Goal: Information Seeking & Learning: Learn about a topic

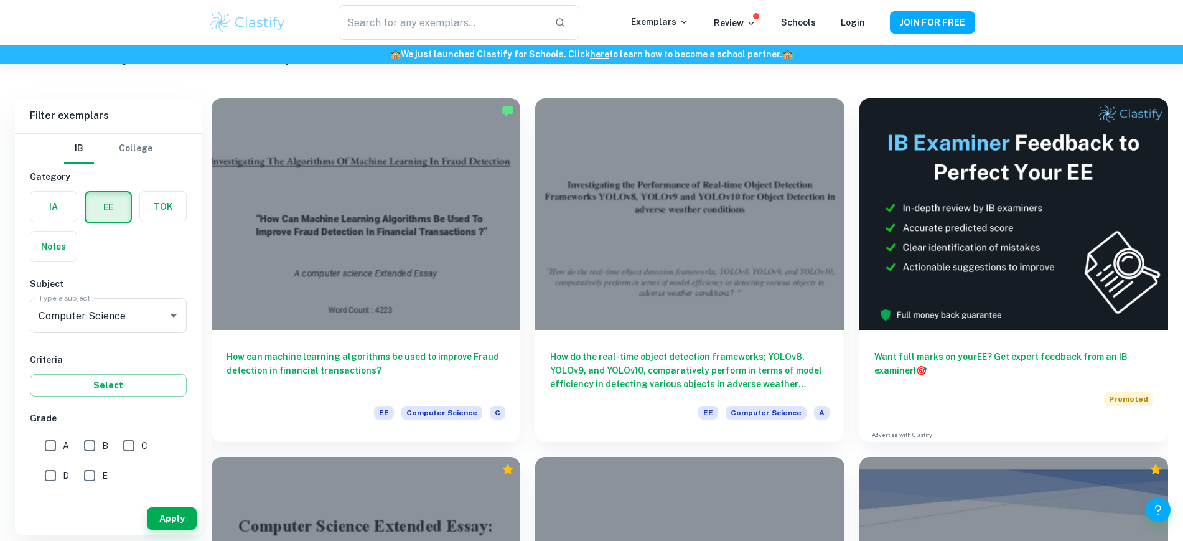
scroll to position [61, 0]
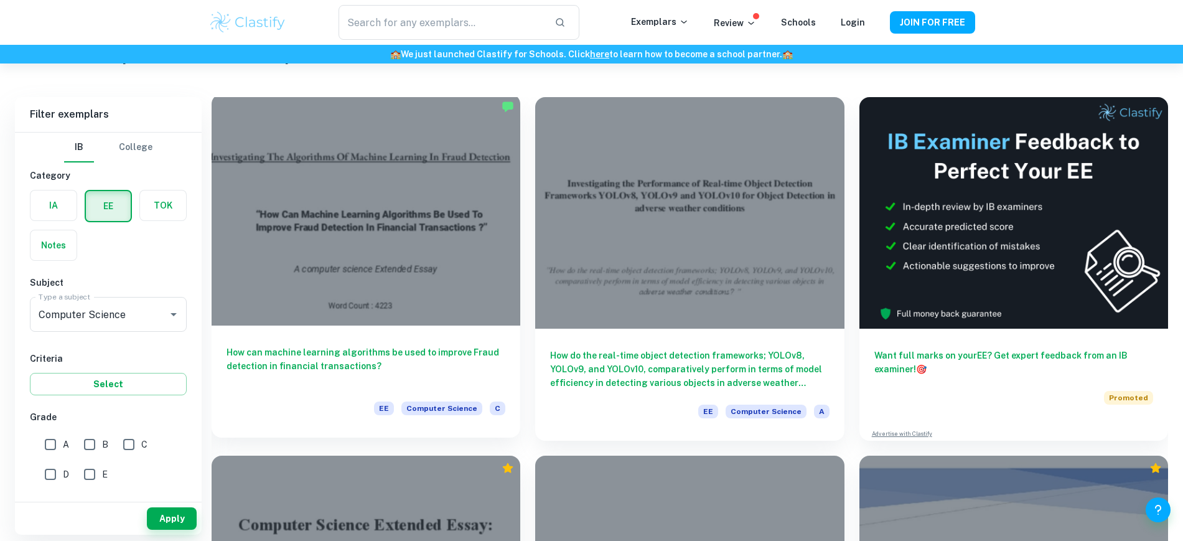
click at [332, 213] on div at bounding box center [366, 210] width 309 height 232
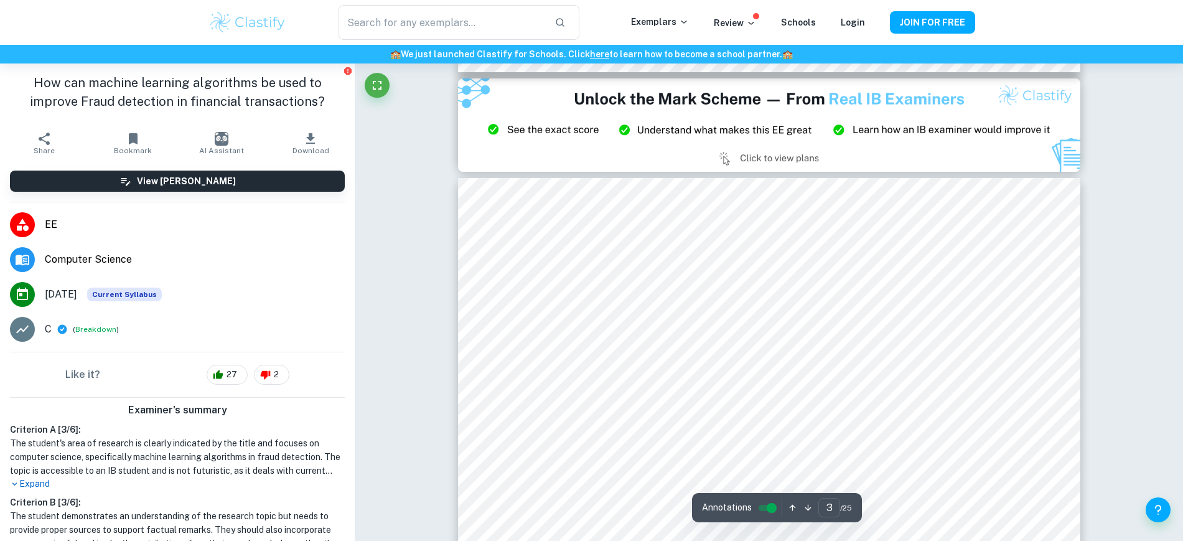
scroll to position [1945, 0]
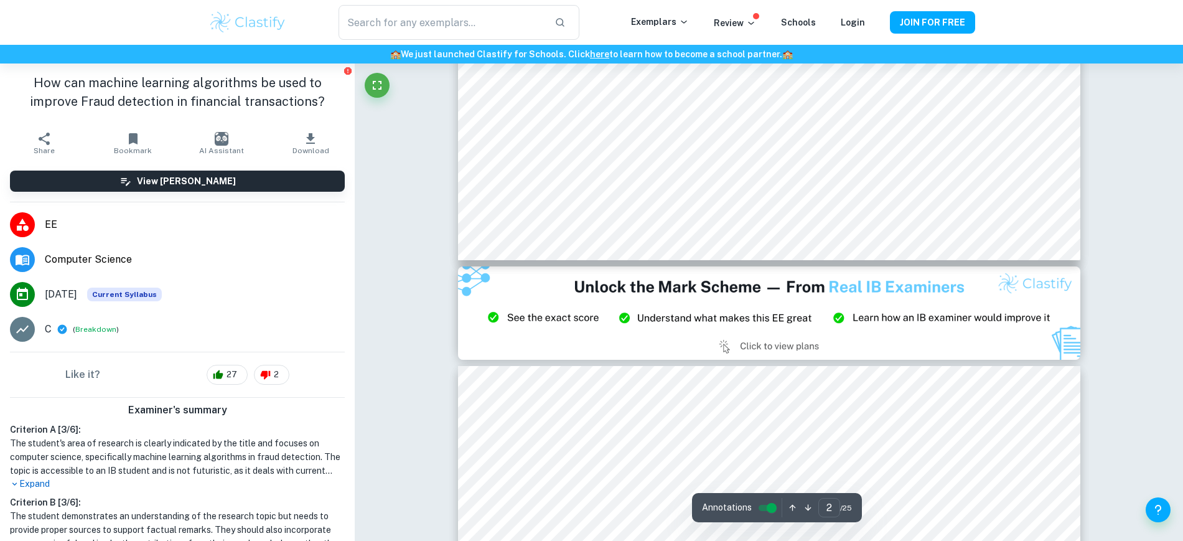
type input "1"
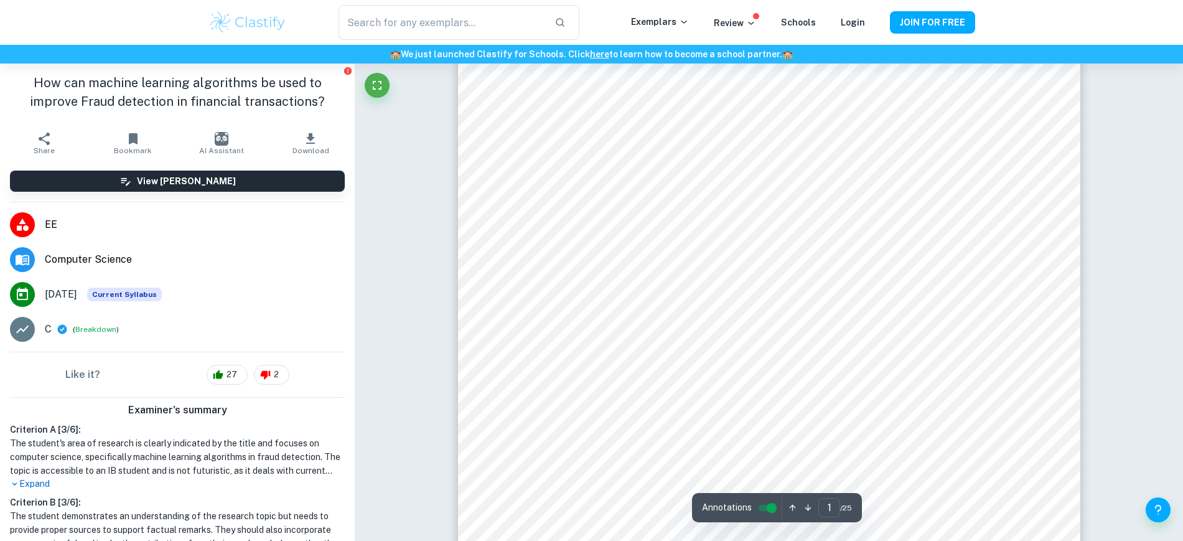
scroll to position [0, 0]
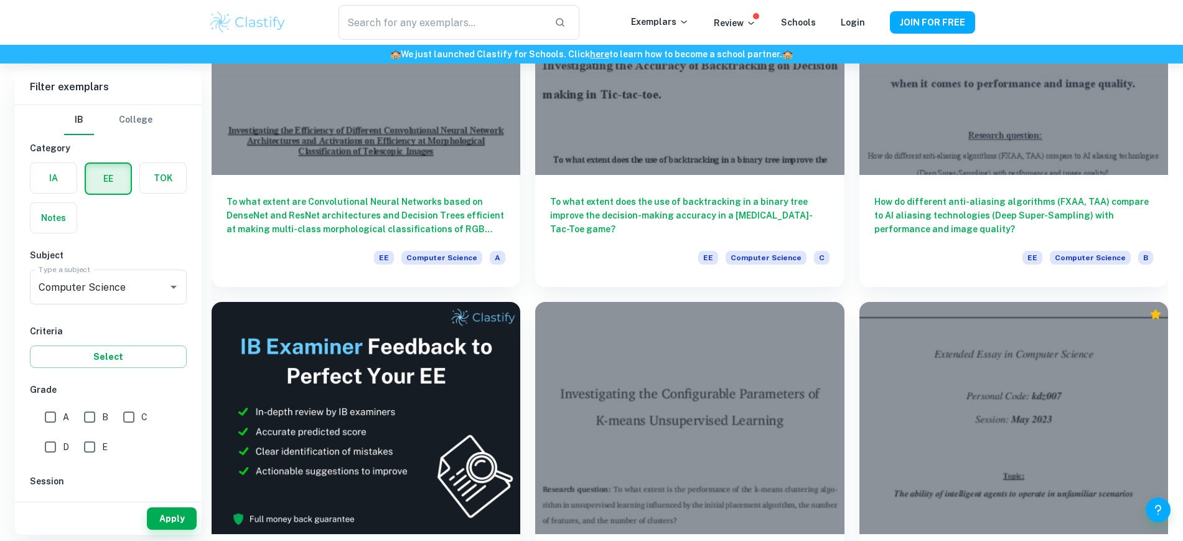
scroll to position [2084, 0]
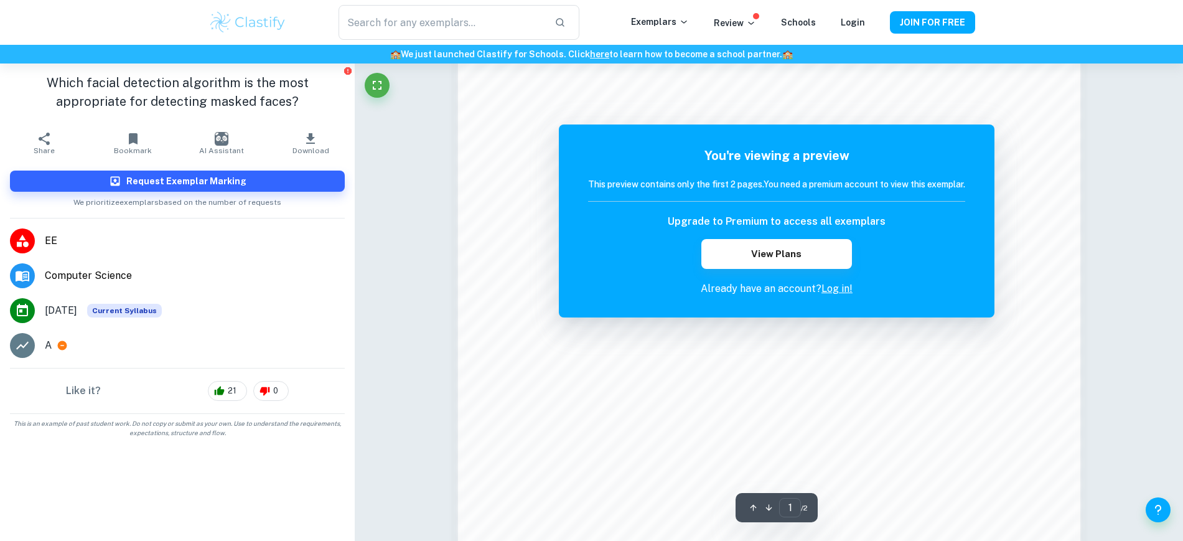
scroll to position [1387, 0]
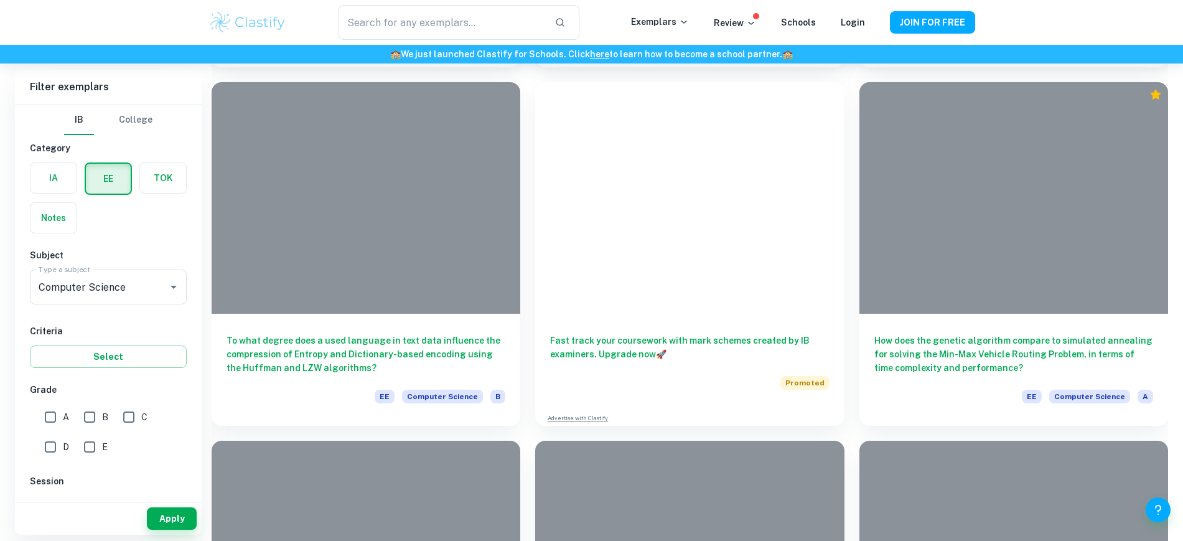
scroll to position [2628, 0]
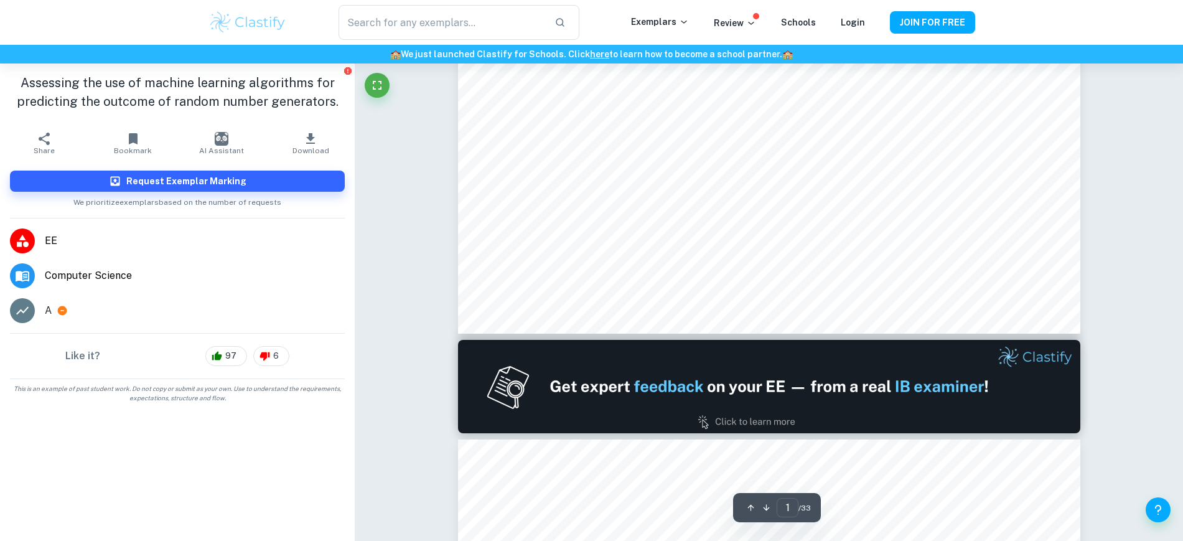
scroll to position [934, 0]
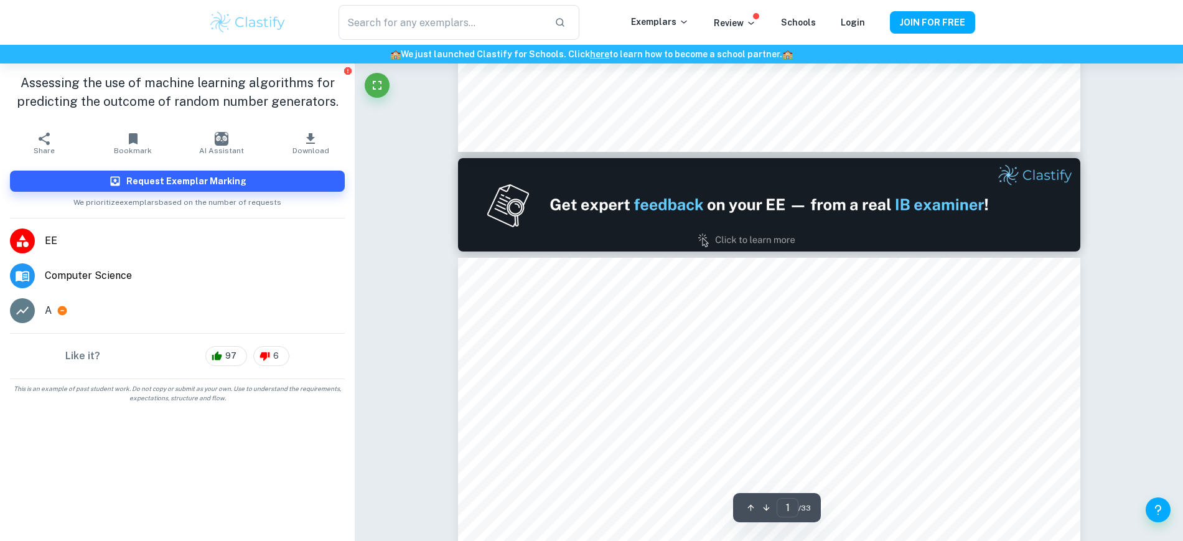
type input "2"
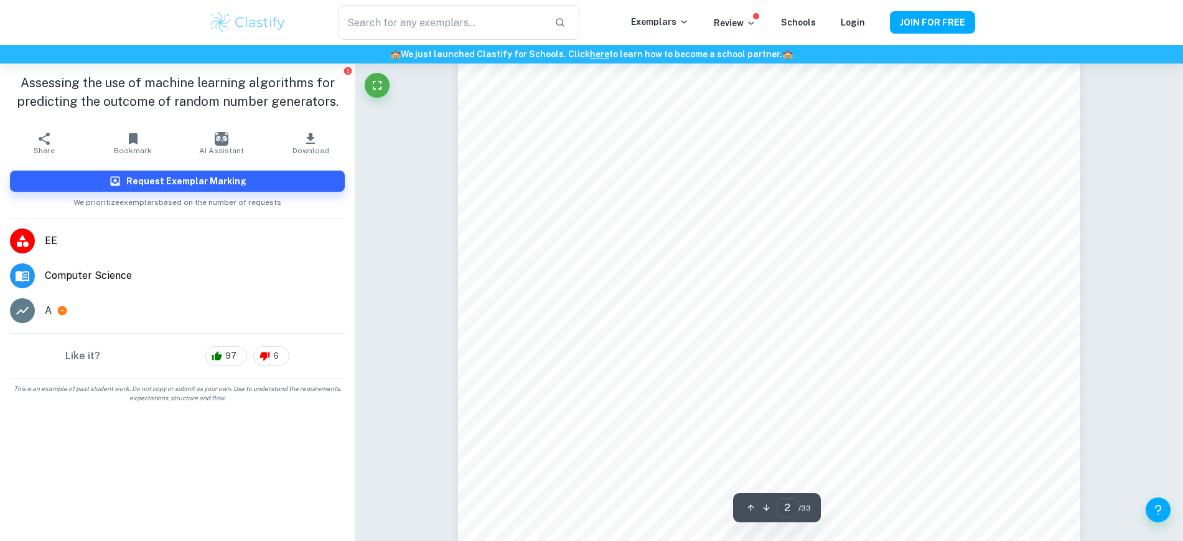
scroll to position [1011, 0]
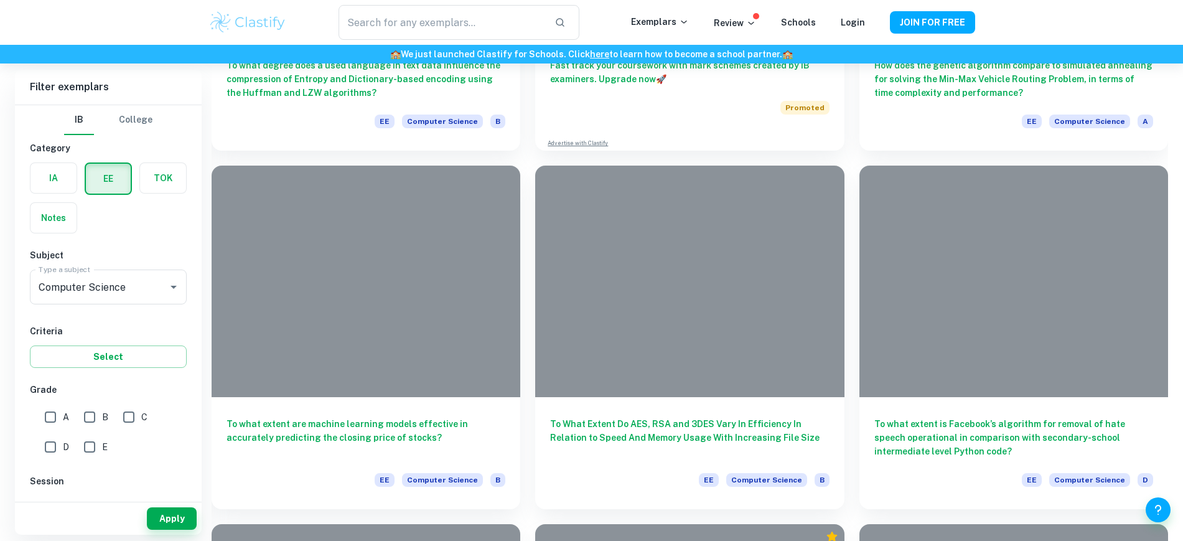
scroll to position [2880, 0]
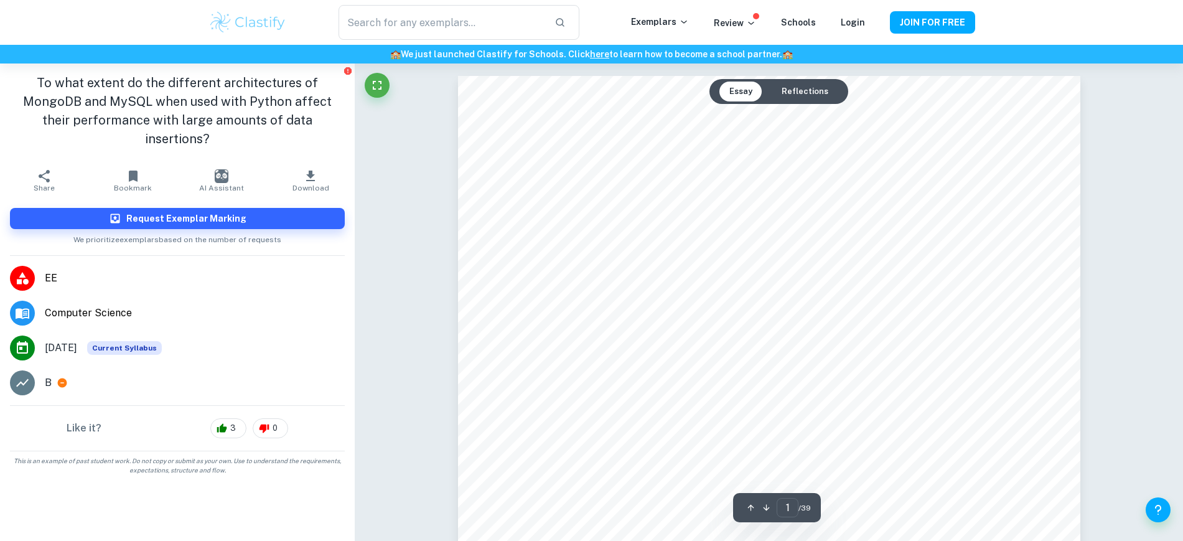
click at [809, 93] on button "Reflections" at bounding box center [805, 92] width 67 height 20
click at [733, 101] on div "Essay Reflections" at bounding box center [779, 91] width 139 height 25
click at [736, 91] on button "Essay" at bounding box center [740, 92] width 43 height 20
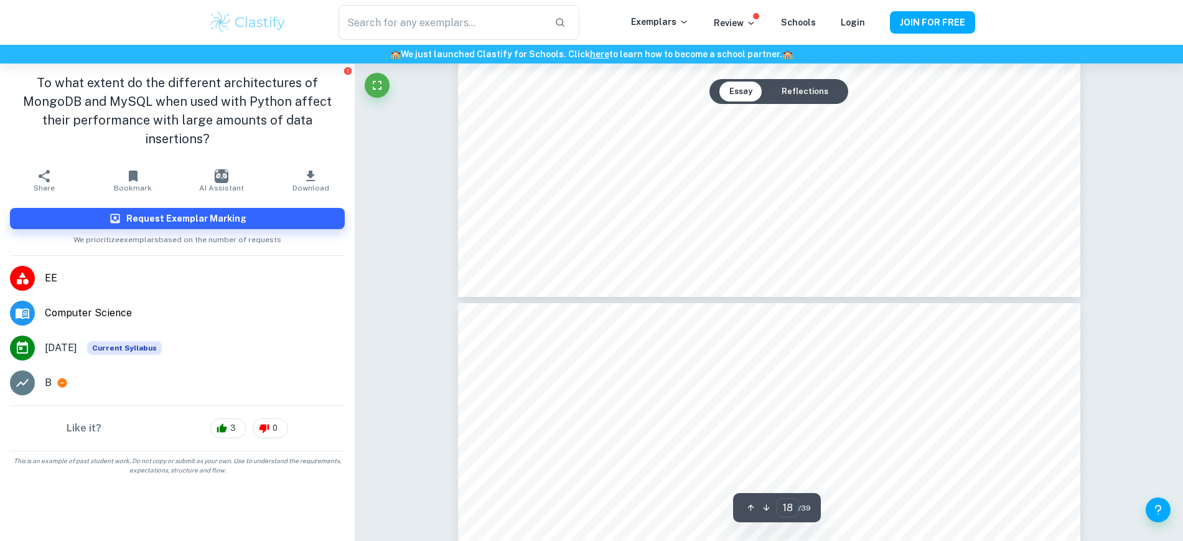
type input "19"
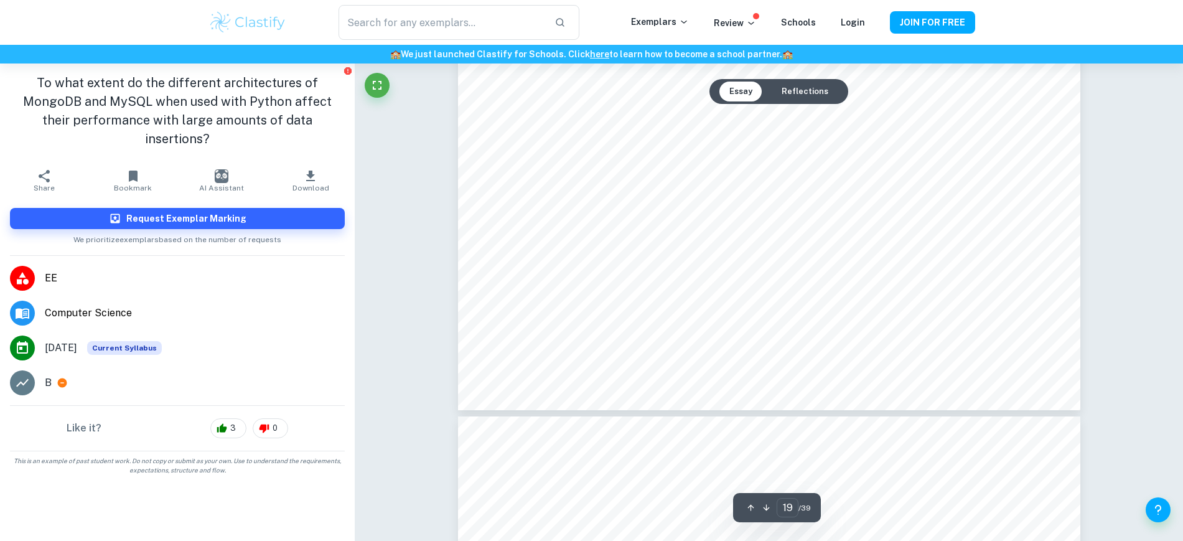
scroll to position [16886, 0]
